Goal: Find specific page/section: Find specific page/section

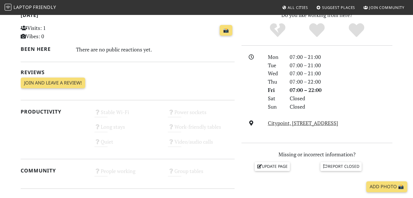
scroll to position [134, 0]
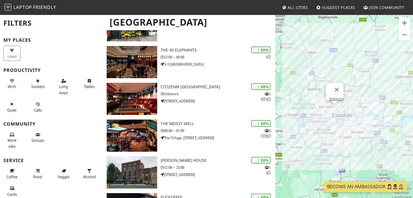
scroll to position [490, 0]
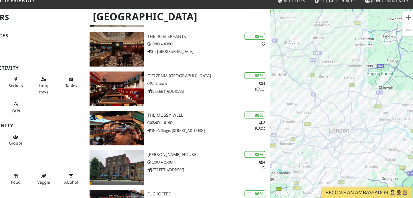
drag, startPoint x: 345, startPoint y: 117, endPoint x: 319, endPoint y: 75, distance: 49.2
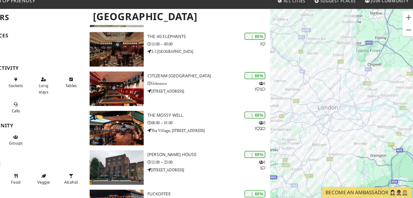
drag, startPoint x: 319, startPoint y: 75, endPoint x: 302, endPoint y: 36, distance: 42.4
click at [302, 36] on div at bounding box center [344, 113] width 138 height 198
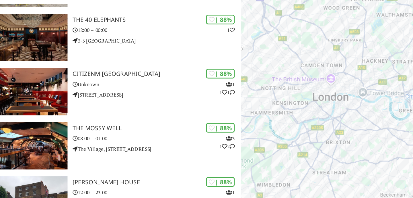
drag, startPoint x: 325, startPoint y: 94, endPoint x: 368, endPoint y: 94, distance: 42.8
click at [369, 94] on div at bounding box center [344, 113] width 138 height 198
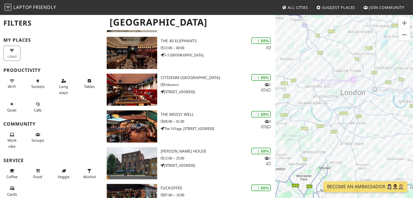
drag, startPoint x: 381, startPoint y: 98, endPoint x: 358, endPoint y: 110, distance: 25.8
click at [358, 110] on div at bounding box center [344, 113] width 138 height 198
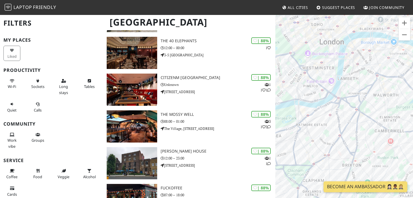
drag, startPoint x: 357, startPoint y: 87, endPoint x: 348, endPoint y: 118, distance: 32.2
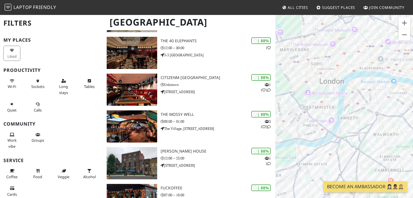
drag, startPoint x: 341, startPoint y: 68, endPoint x: 340, endPoint y: 112, distance: 43.6
click at [340, 112] on div at bounding box center [344, 113] width 138 height 198
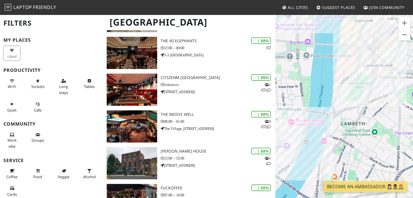
click at [323, 78] on div at bounding box center [344, 113] width 138 height 198
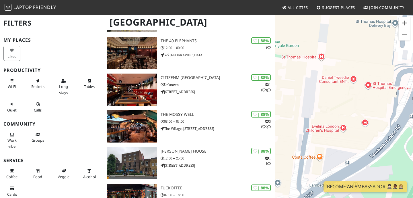
drag, startPoint x: 352, startPoint y: 50, endPoint x: 354, endPoint y: 147, distance: 97.3
click at [354, 145] on div at bounding box center [344, 113] width 138 height 198
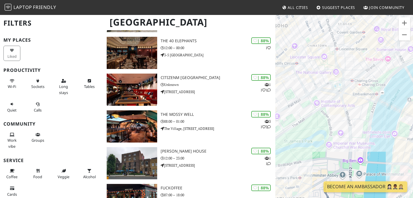
drag, startPoint x: 299, startPoint y: 71, endPoint x: 371, endPoint y: 136, distance: 96.9
click at [371, 136] on div at bounding box center [344, 113] width 138 height 198
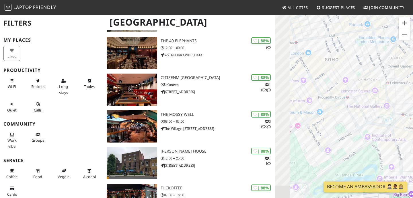
drag, startPoint x: 326, startPoint y: 104, endPoint x: 364, endPoint y: 116, distance: 40.0
click at [364, 116] on div at bounding box center [344, 113] width 138 height 198
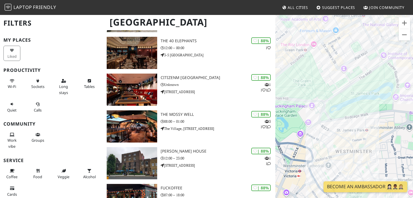
drag, startPoint x: 362, startPoint y: 116, endPoint x: 367, endPoint y: 24, distance: 92.3
click at [367, 24] on div at bounding box center [344, 113] width 138 height 198
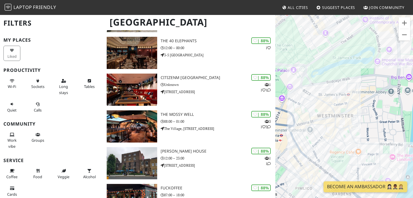
drag, startPoint x: 356, startPoint y: 117, endPoint x: 346, endPoint y: 99, distance: 19.8
click at [347, 99] on div at bounding box center [344, 113] width 138 height 198
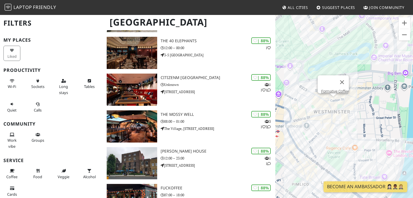
click at [335, 103] on div "Formative Coffee" at bounding box center [344, 113] width 138 height 198
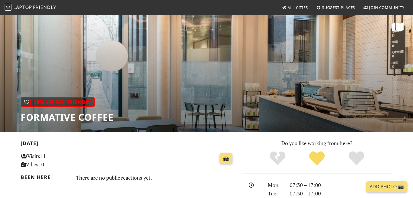
scroll to position [2, 0]
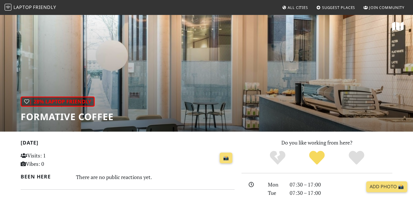
click at [266, 75] on div "| 28% Laptop Friendly Formative Coffee" at bounding box center [206, 71] width 413 height 119
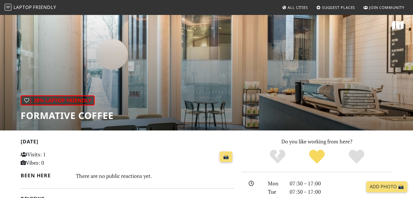
scroll to position [0, 0]
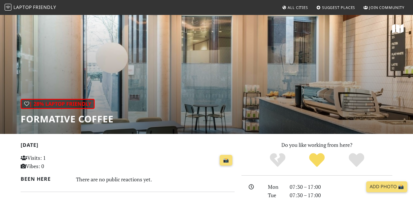
click at [184, 60] on div "| 28% Laptop Friendly Formative Coffee" at bounding box center [206, 73] width 413 height 119
click at [86, 121] on h1 "Formative Coffee" at bounding box center [67, 118] width 93 height 11
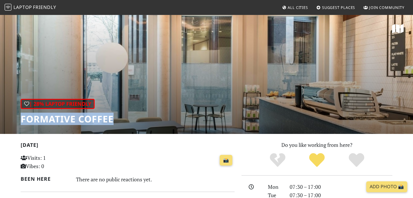
click at [86, 121] on h1 "Formative Coffee" at bounding box center [67, 118] width 93 height 11
copy div "Formative Coffee"
